Goal: Task Accomplishment & Management: Complete application form

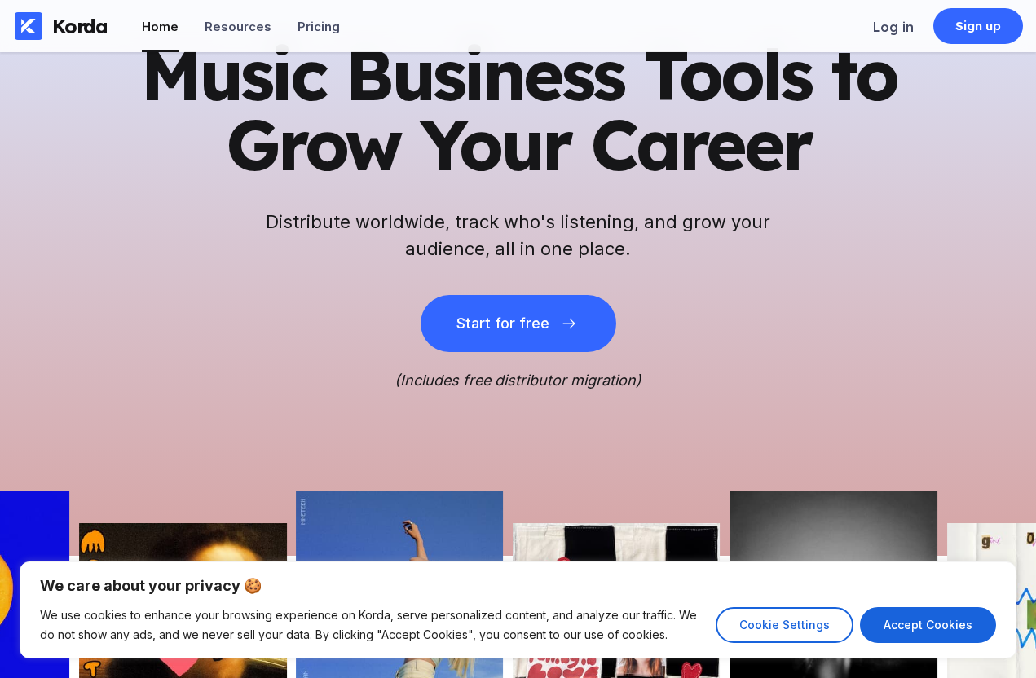
scroll to position [68, 0]
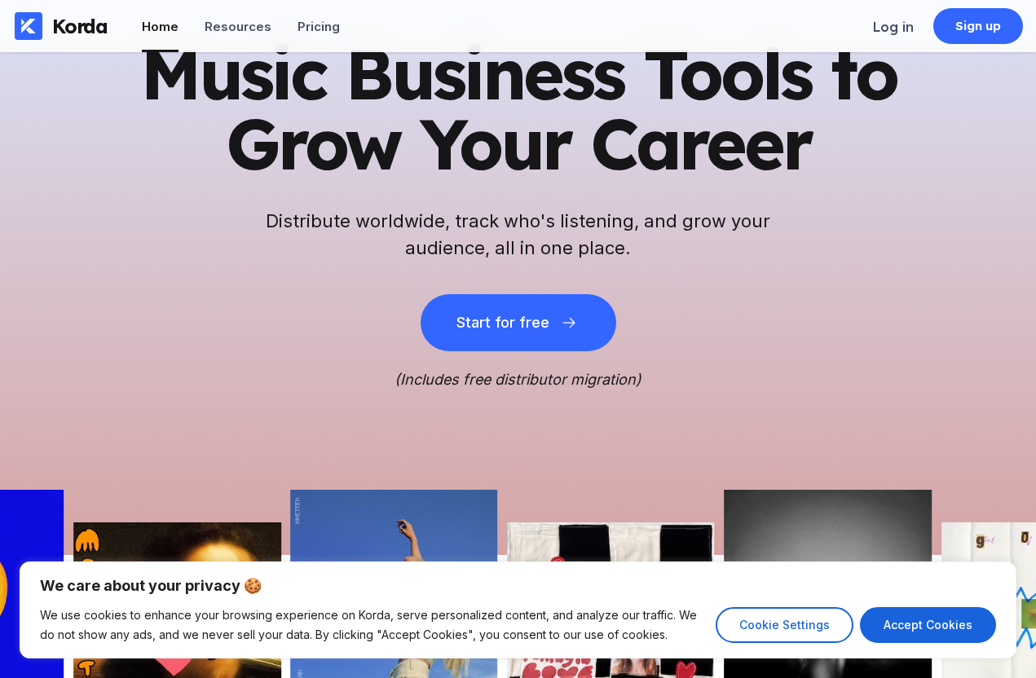
click at [577, 315] on div at bounding box center [572, 323] width 23 height 16
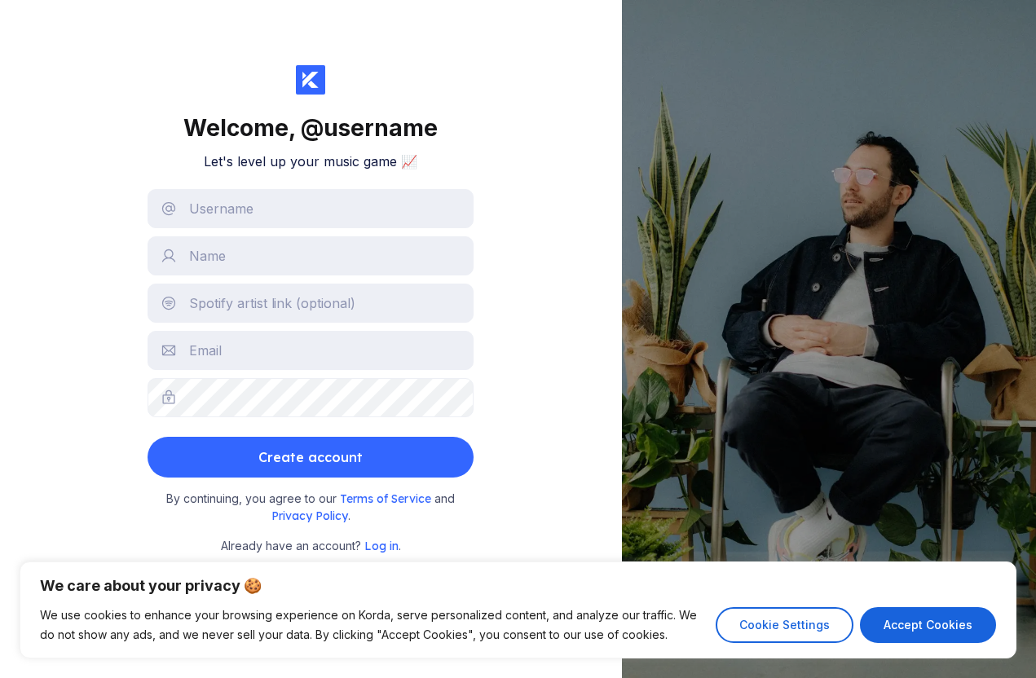
scroll to position [62, 0]
click at [562, 333] on div "Welcome, @ username Let's level up your music game 📈 Create account By continui…" at bounding box center [311, 339] width 622 height 678
click at [380, 189] on input "text" at bounding box center [311, 208] width 326 height 39
type input "Zavier"
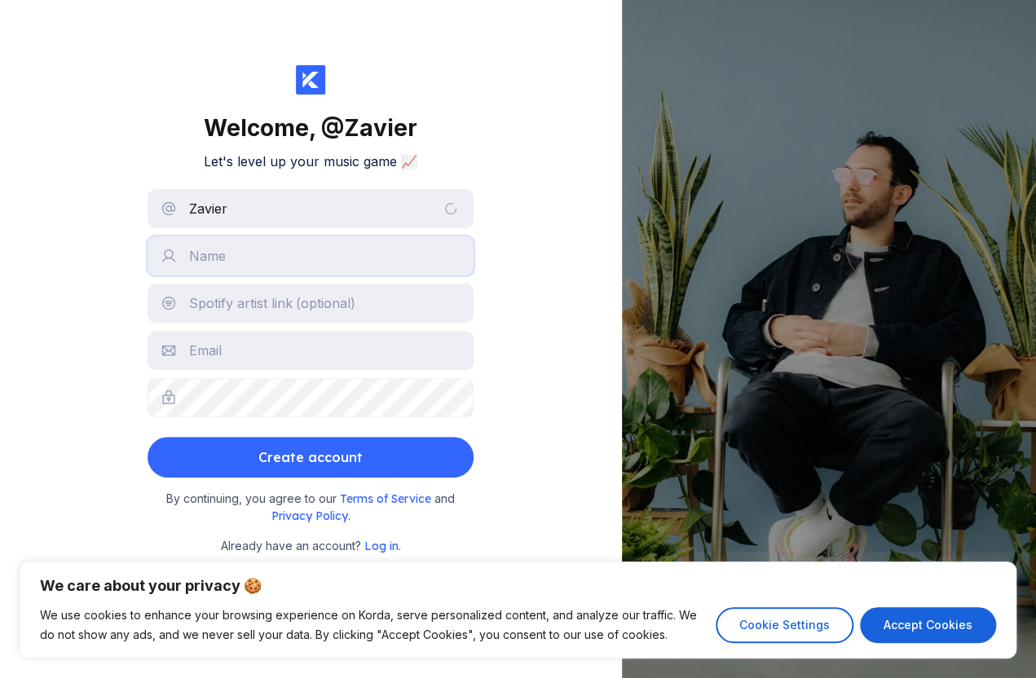
click at [347, 236] on input "text" at bounding box center [311, 255] width 326 height 39
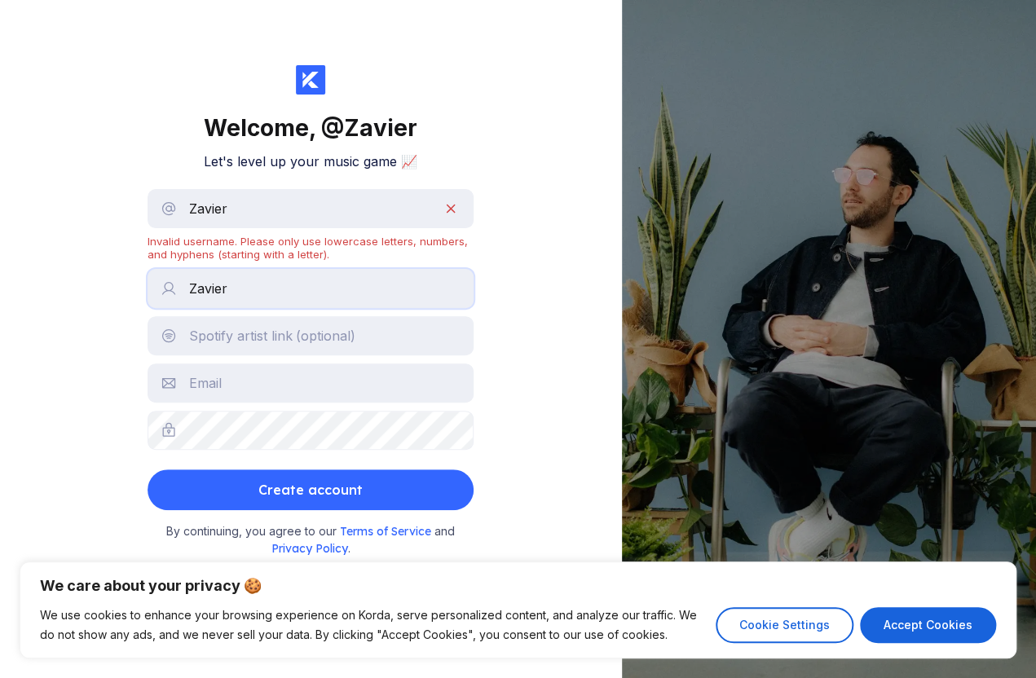
type input "Zavier"
click at [528, 179] on div "Welcome, @ [PERSON_NAME] Let's level up your music game 📈 Zavier Invalid userna…" at bounding box center [311, 339] width 622 height 678
click at [372, 189] on input "Zavier" at bounding box center [311, 208] width 326 height 39
click at [528, 183] on div "Welcome, @ [PERSON_NAME] Let's level up your music game 📈 Zavier Invalid userna…" at bounding box center [311, 339] width 622 height 678
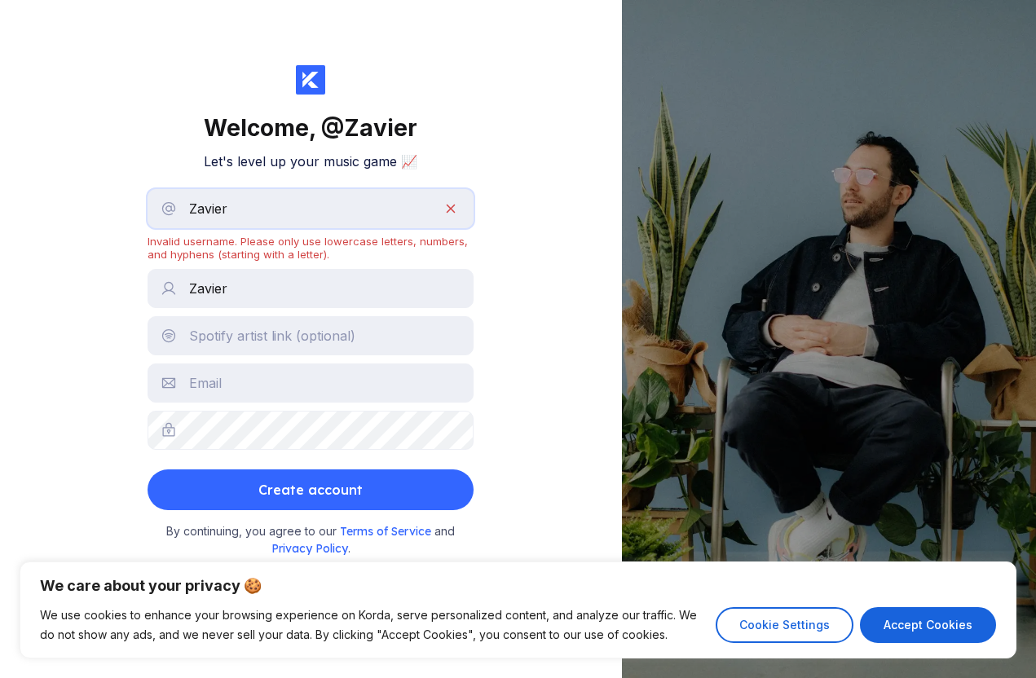
click at [396, 189] on input "Zavier" at bounding box center [311, 208] width 326 height 39
click at [350, 189] on input "Zavier" at bounding box center [311, 208] width 326 height 39
click at [520, 160] on div "Welcome, @ Zavier25 Let's level up your music game 📈 Zavier25 Invalid username.…" at bounding box center [311, 339] width 622 height 678
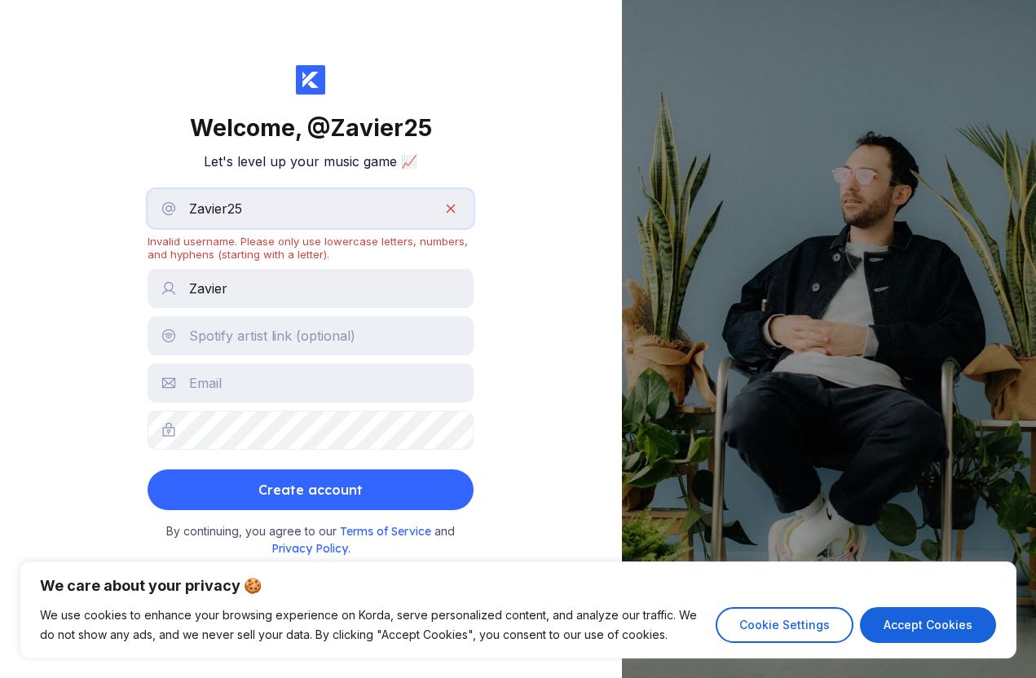
click at [380, 189] on input "Zavier25" at bounding box center [311, 208] width 326 height 39
type input "Z"
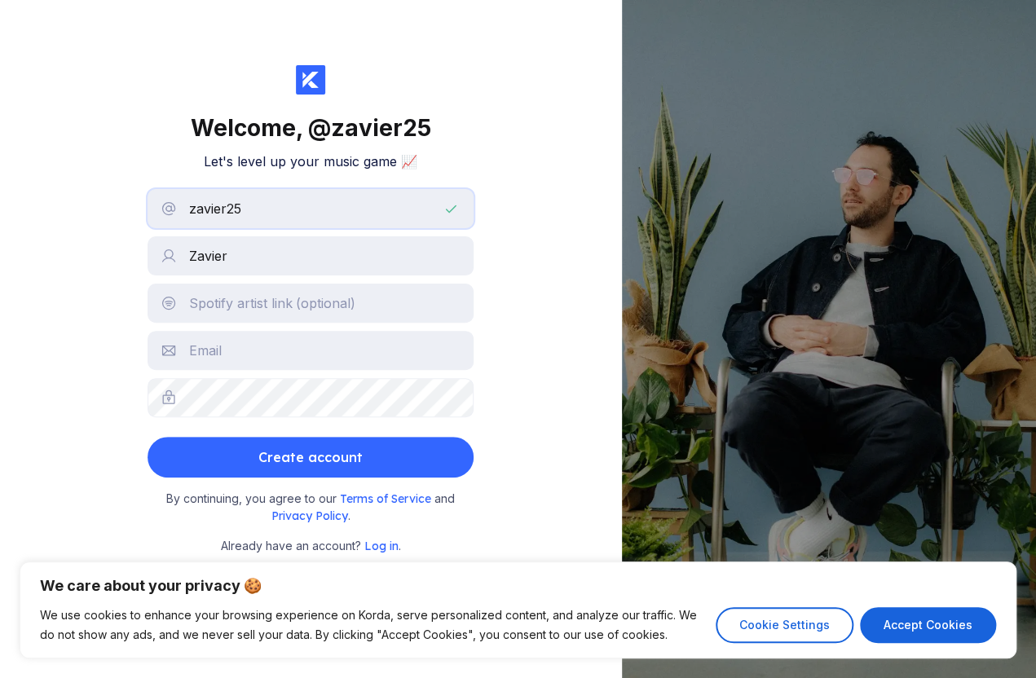
type input "zavier25"
click at [489, 174] on div "Welcome, @ zavier25 Let's level up your music game 📈 zavier25 [PERSON_NAME] Cre…" at bounding box center [311, 339] width 622 height 678
click at [376, 284] on input "text" at bounding box center [311, 303] width 326 height 39
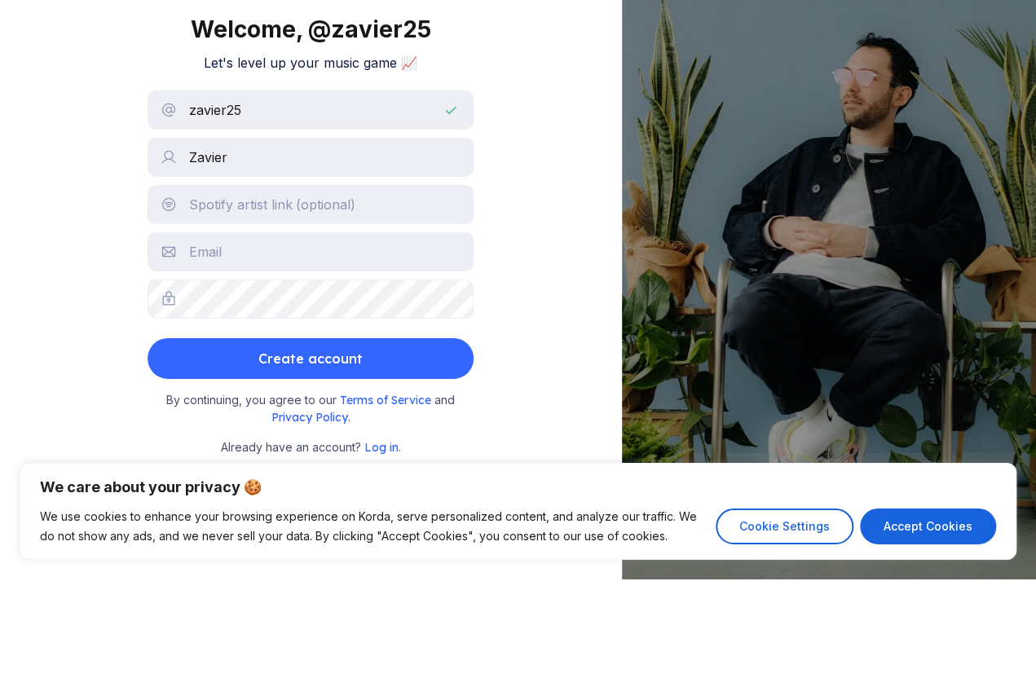
click at [576, 128] on div "Welcome, @ zavier25 Let's level up your music game 📈 zavier25 [PERSON_NAME] Cre…" at bounding box center [311, 339] width 622 height 678
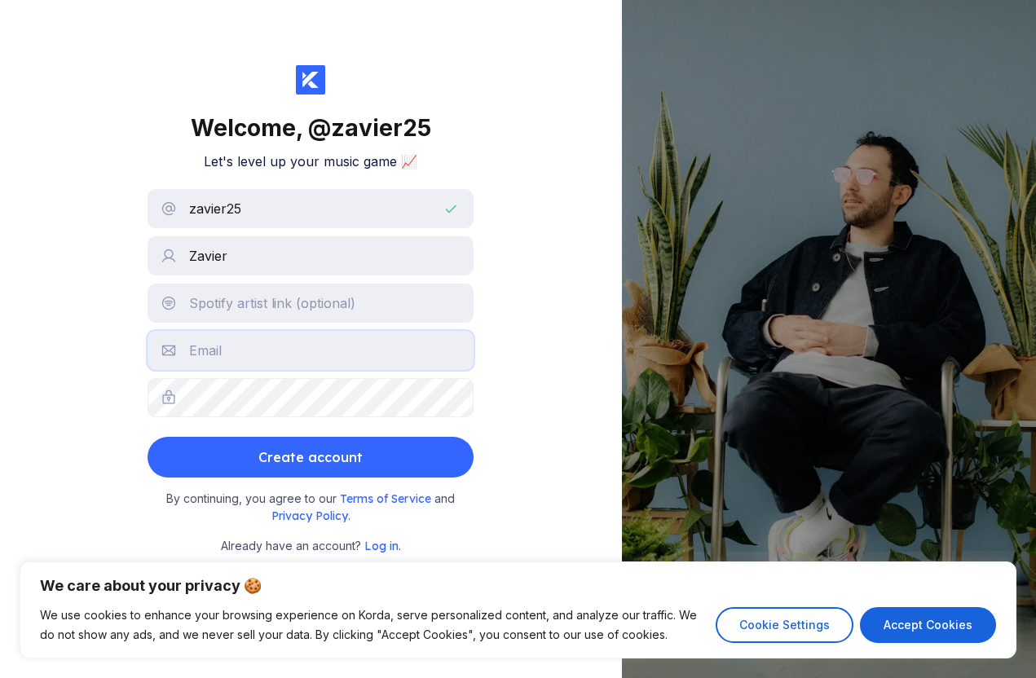
click at [368, 331] on input "text" at bounding box center [311, 350] width 326 height 39
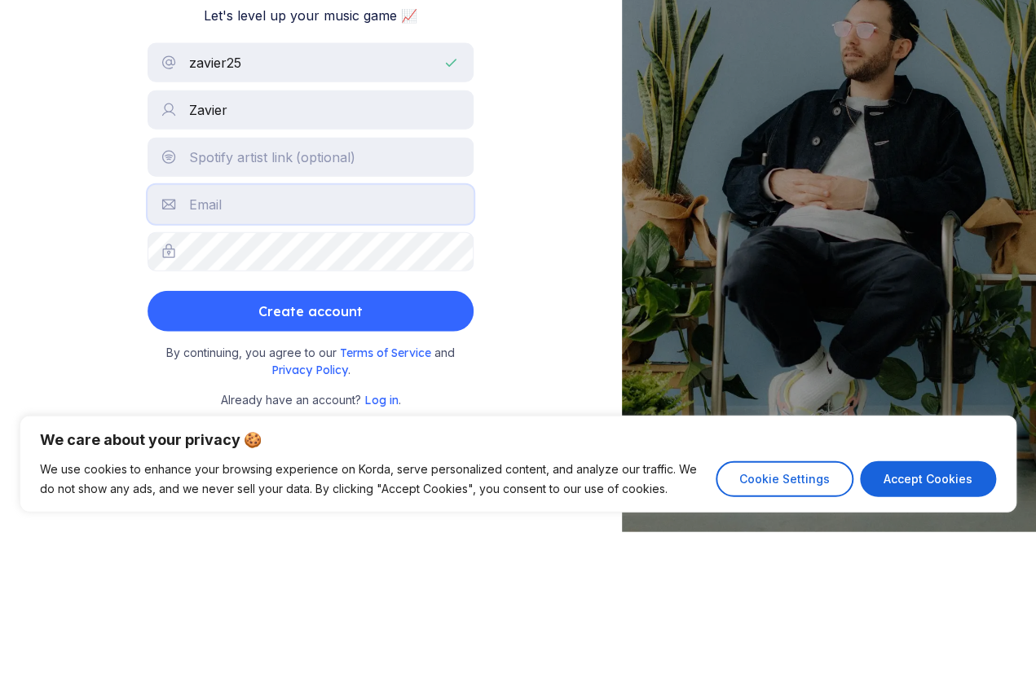
type input "Z"
click at [462, 331] on input "[EMAIL_ADDRESS]" at bounding box center [311, 350] width 326 height 39
click at [433, 331] on input "[EMAIL_ADDRESS]" at bounding box center [311, 350] width 326 height 39
type input "[EMAIL_ADDRESS][DOMAIN_NAME]"
click at [323, 441] on div "Create account" at bounding box center [310, 457] width 104 height 33
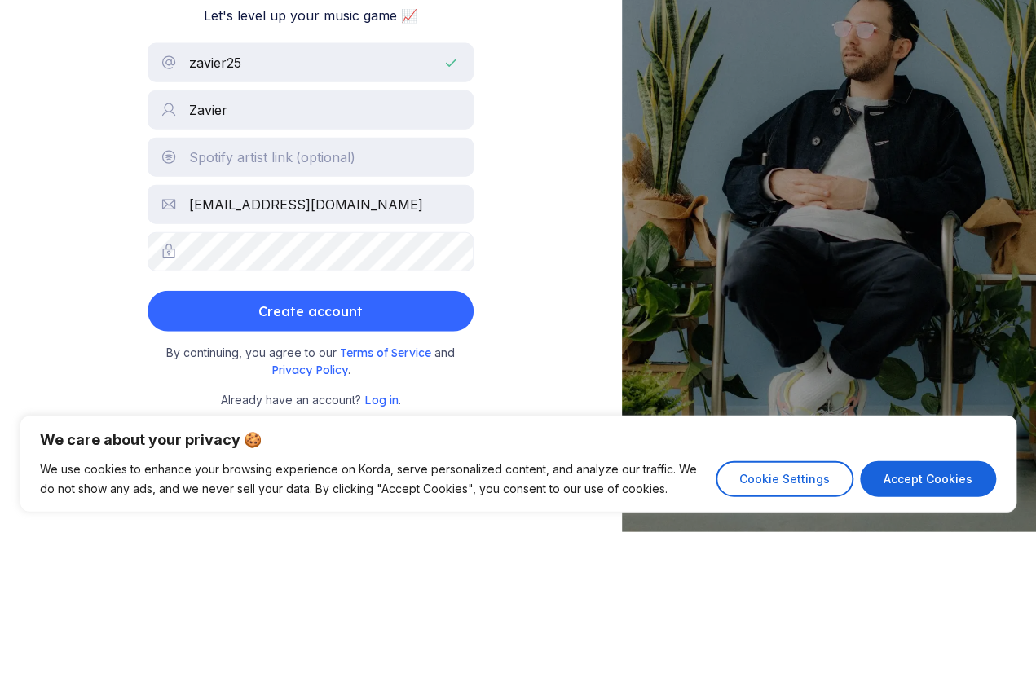
scroll to position [62, 0]
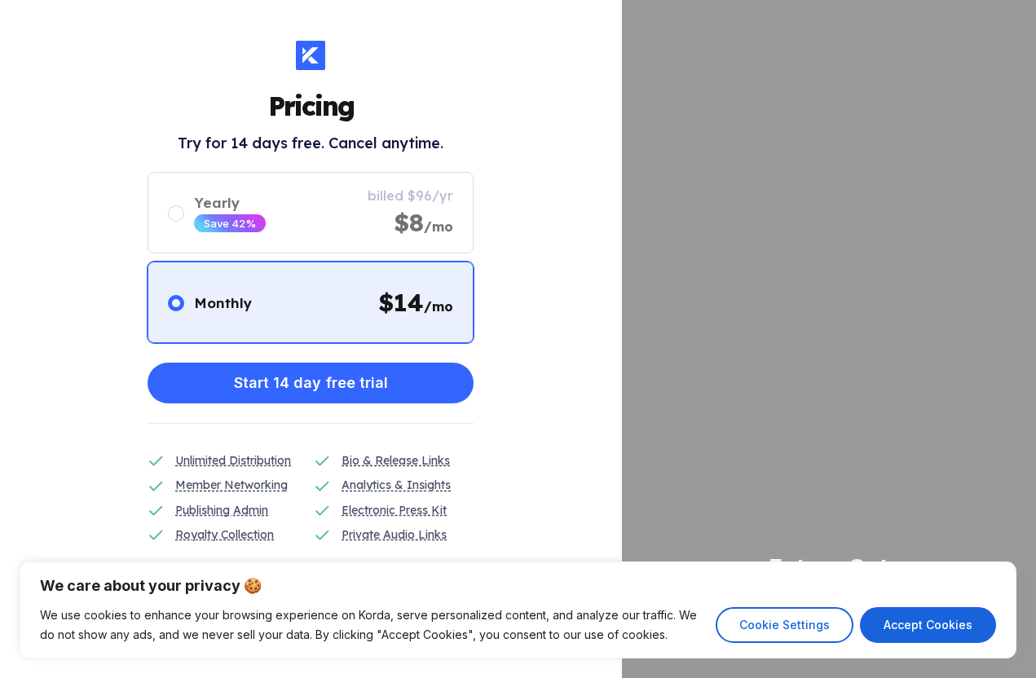
scroll to position [62, 0]
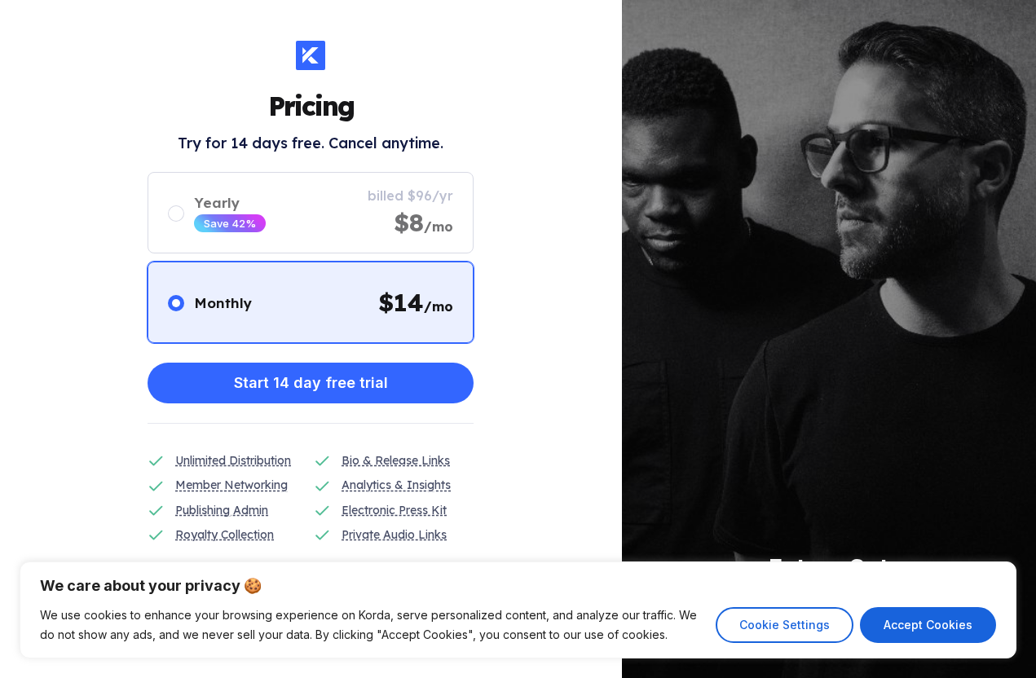
click at [334, 367] on div "Start 14 day free trial" at bounding box center [311, 383] width 154 height 33
